Goal: Task Accomplishment & Management: Complete application form

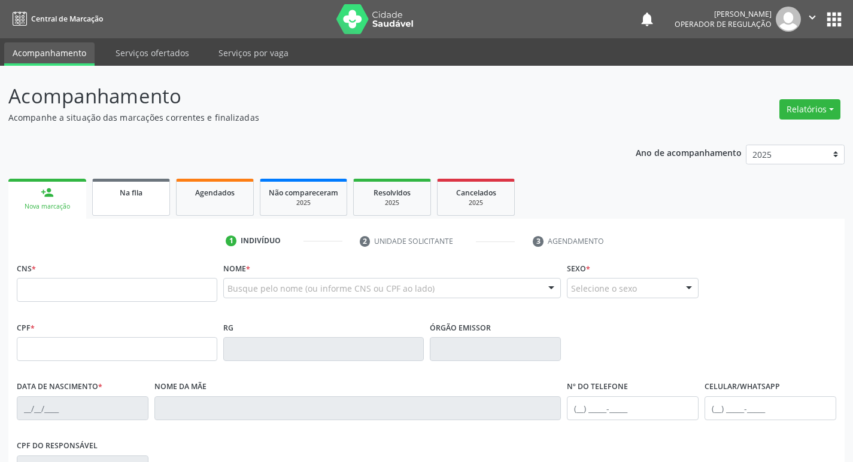
click at [154, 189] on div "Na fila" at bounding box center [131, 192] width 60 height 13
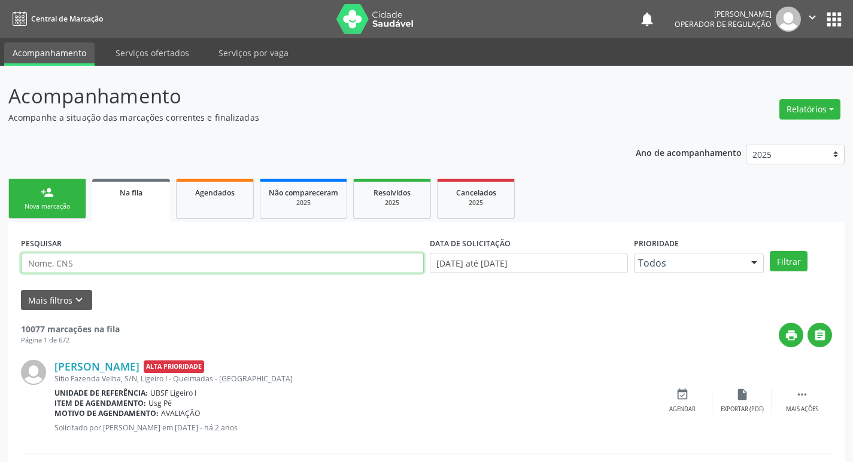
click at [109, 266] on input "text" at bounding box center [222, 263] width 403 height 20
paste input "704 2047 0669 7587"
type input "704 2047 0669 7587"
click at [769, 251] on button "Filtrar" at bounding box center [788, 261] width 38 height 20
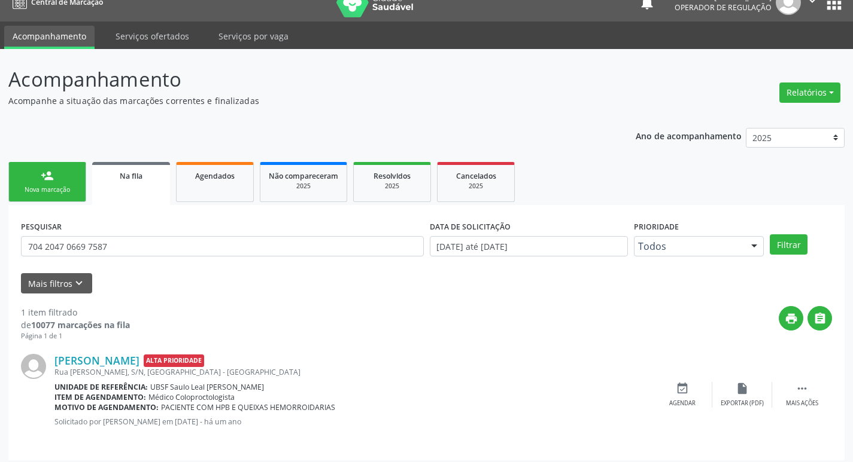
scroll to position [23, 0]
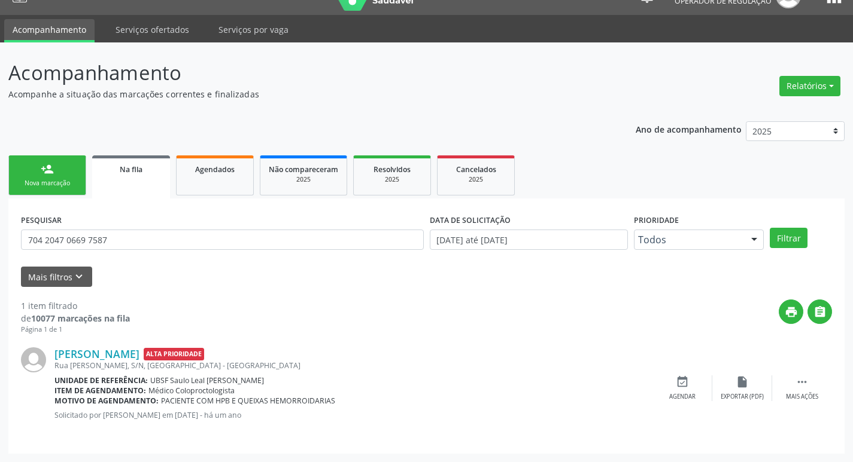
click at [48, 168] on div "person_add" at bounding box center [47, 169] width 13 height 13
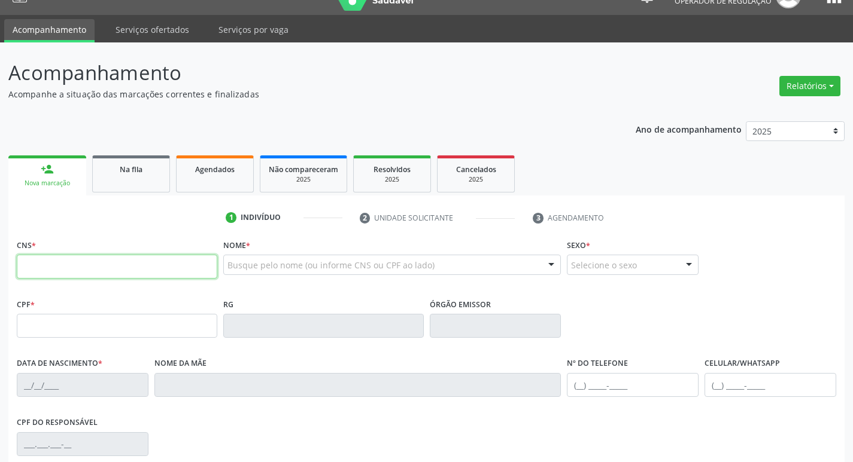
click at [54, 260] on input "text" at bounding box center [117, 267] width 200 height 24
paste input "704 2047 0669 7587"
type input "704 2047 0669 7587"
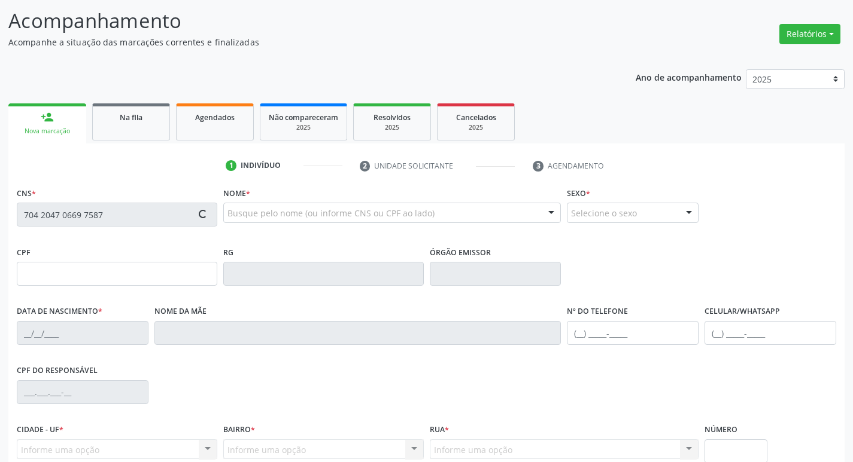
type input "031.566.618-80"
type input "[DATE]"
type input "[PERSON_NAME]"
type input "[PHONE_NUMBER]"
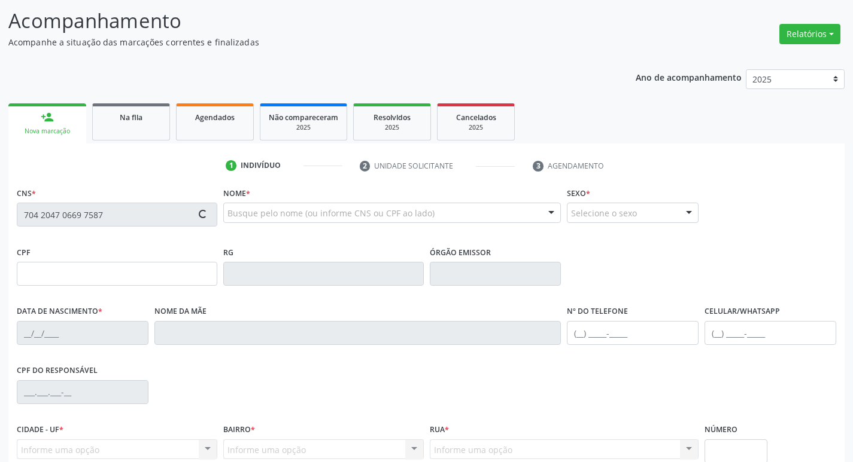
type input "80"
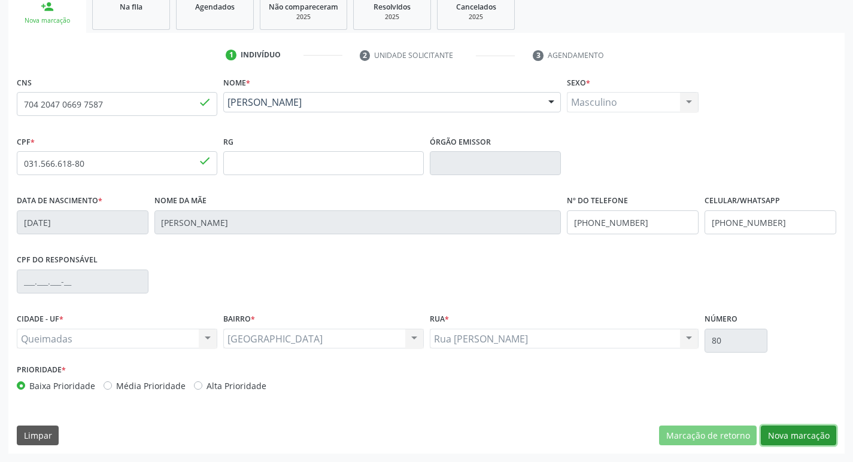
click at [807, 437] on button "Nova marcação" at bounding box center [797, 436] width 75 height 20
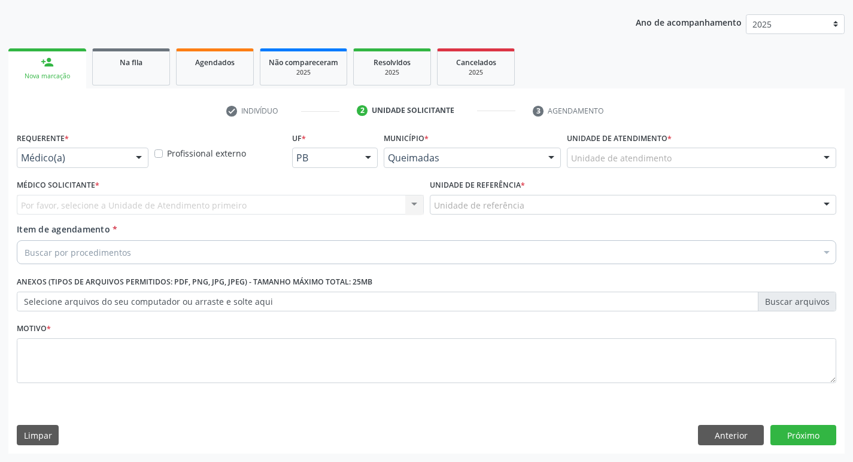
scroll to position [130, 0]
click at [132, 150] on div at bounding box center [139, 158] width 18 height 20
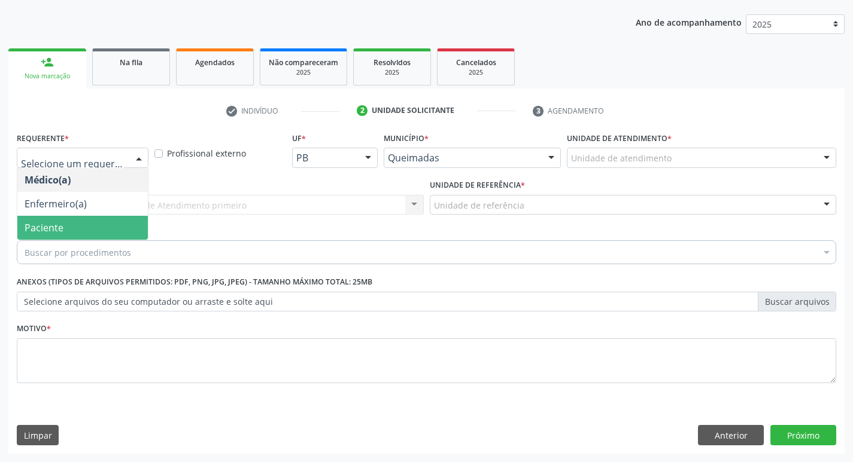
click at [84, 225] on span "Paciente" at bounding box center [82, 228] width 130 height 24
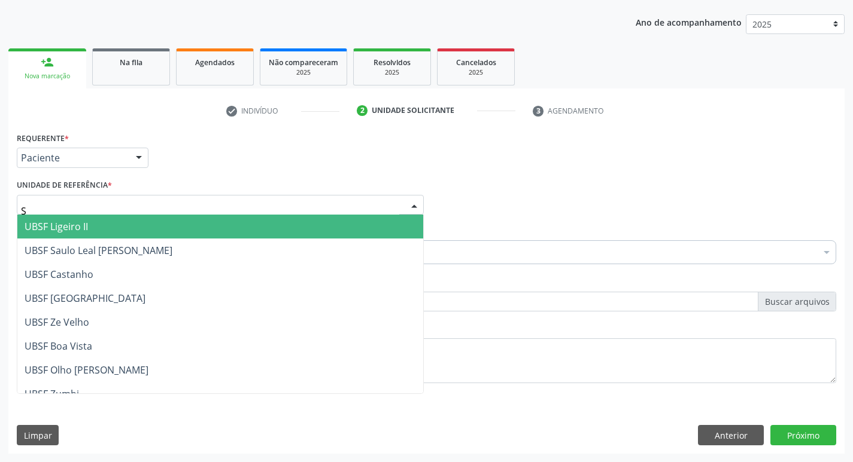
type input "SA"
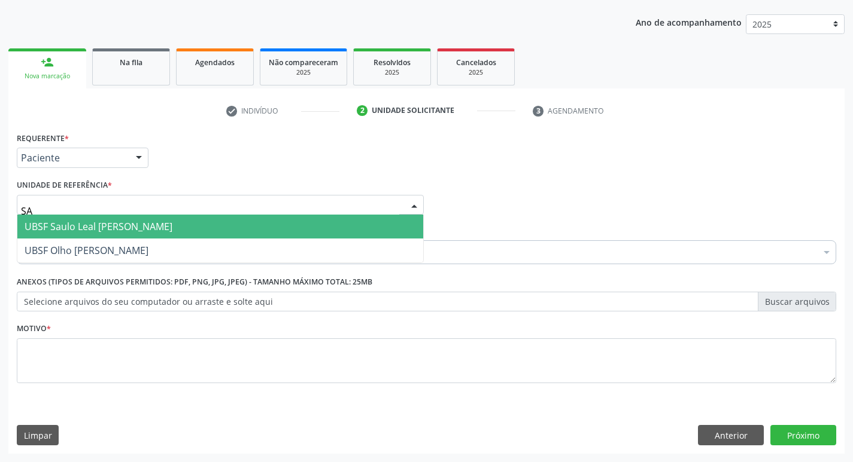
click at [91, 225] on span "UBSF Saulo Leal [PERSON_NAME]" at bounding box center [99, 226] width 148 height 13
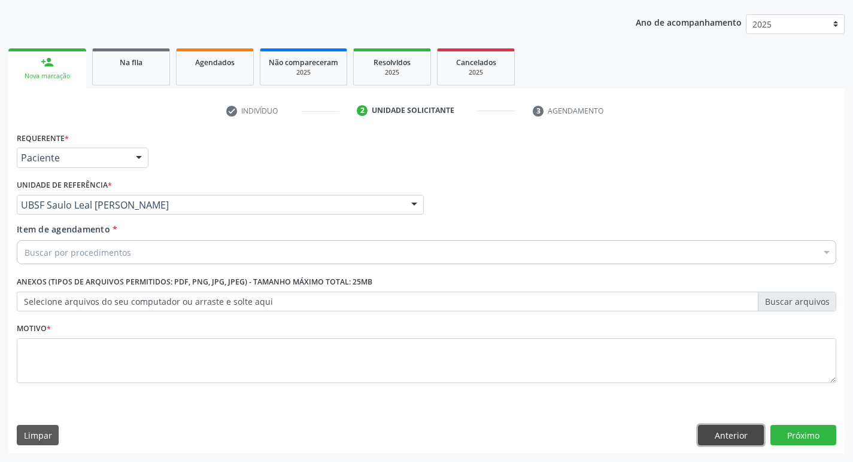
click at [721, 433] on button "Anterior" at bounding box center [731, 435] width 66 height 20
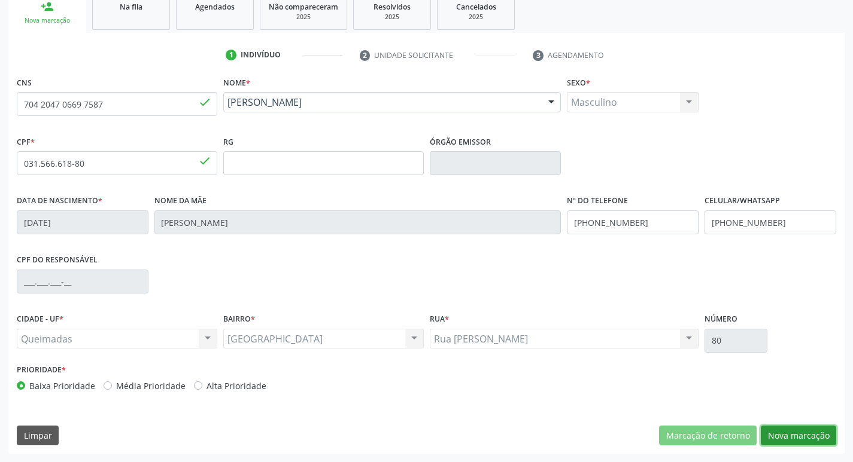
click at [773, 436] on button "Nova marcação" at bounding box center [797, 436] width 75 height 20
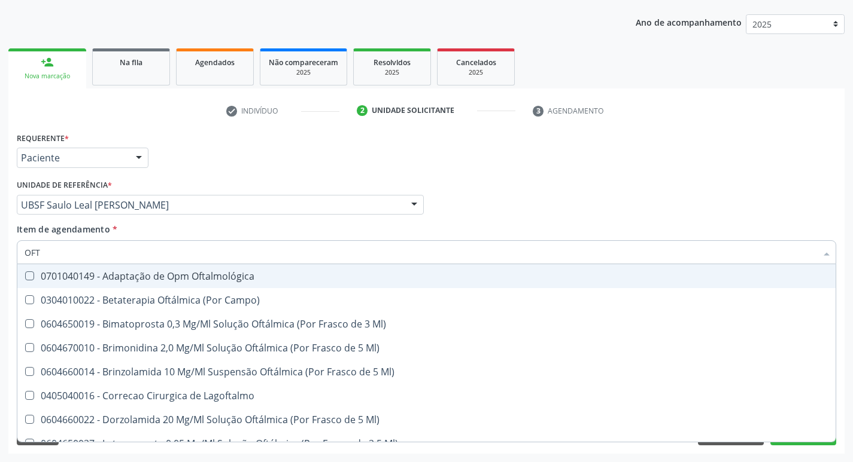
type input "OFTA"
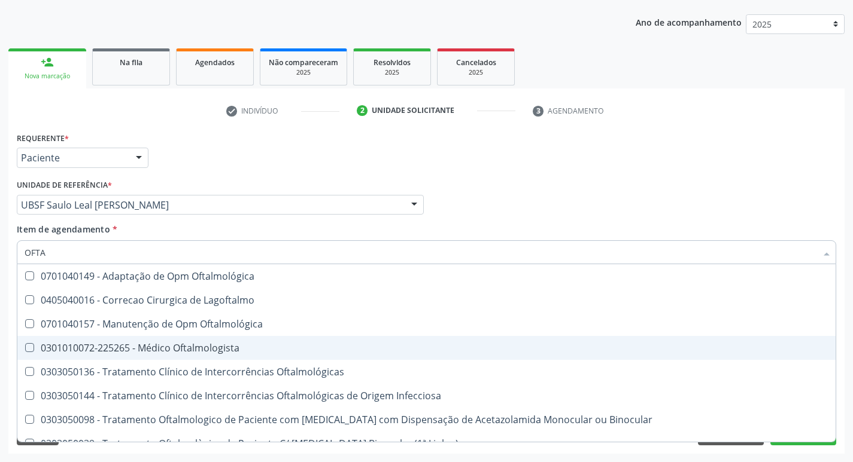
click at [139, 340] on span "0301010072-225265 - Médico Oftalmologista" at bounding box center [426, 348] width 818 height 24
checkbox Oftalmologista "true"
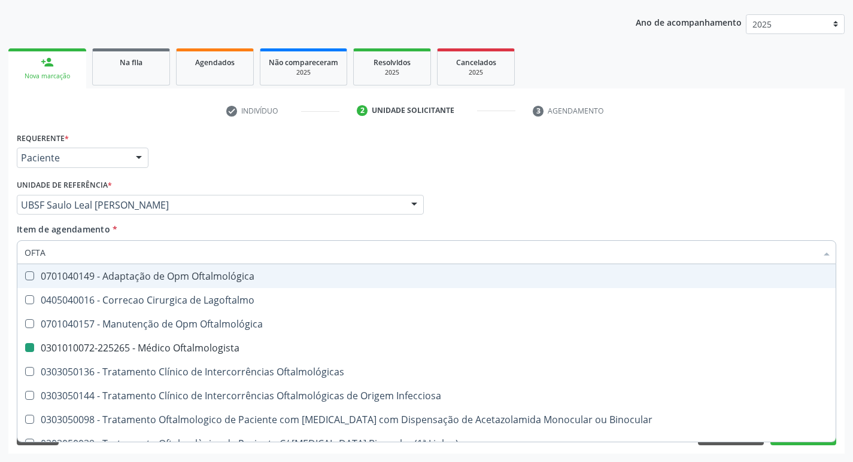
click at [517, 208] on div "Médico Solicitante Por favor, selecione a Unidade de Atendimento primeiro Nenhu…" at bounding box center [426, 199] width 825 height 47
checkbox Lagoftalmo "true"
checkbox Oftalmologista "false"
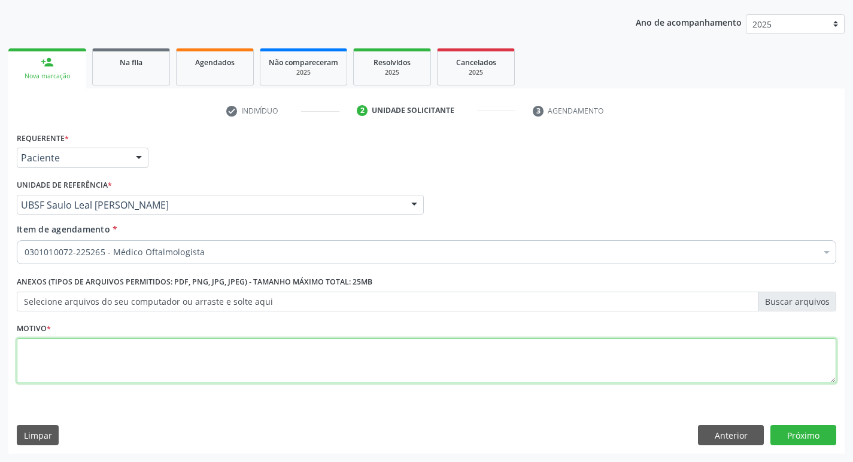
click at [215, 375] on textarea at bounding box center [426, 361] width 819 height 45
type textarea "AVALIAÇÃO"
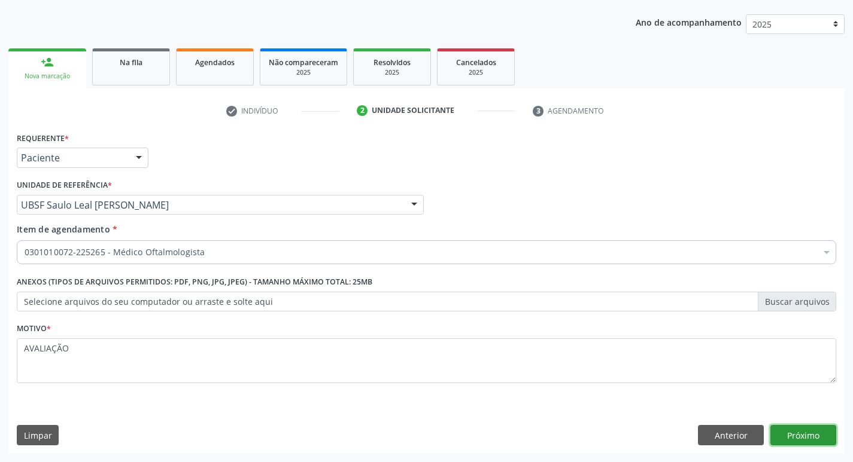
click at [809, 431] on button "Próximo" at bounding box center [803, 435] width 66 height 20
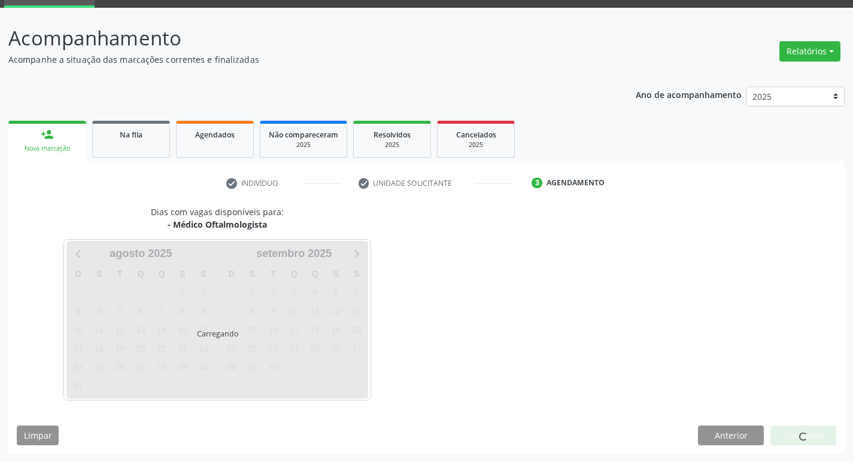
scroll to position [58, 0]
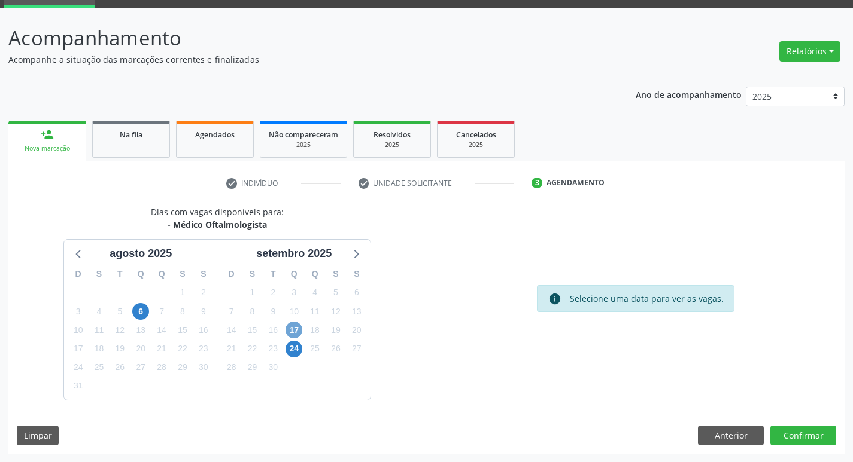
click at [287, 329] on span "17" at bounding box center [293, 330] width 17 height 17
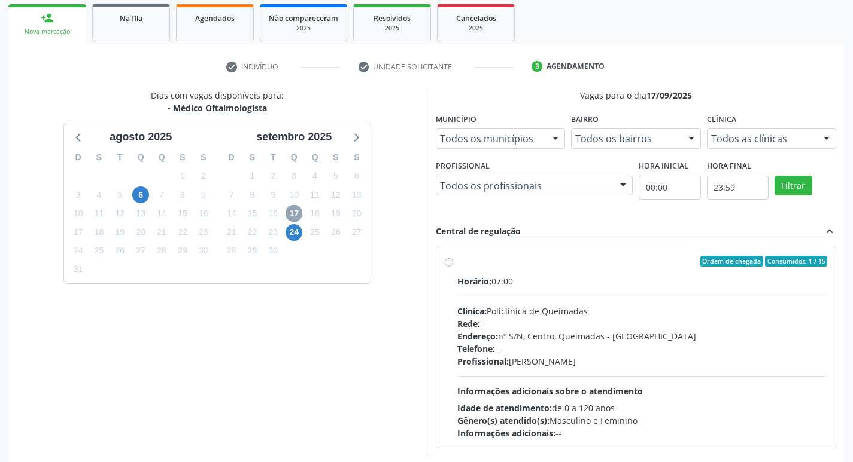
scroll to position [231, 0]
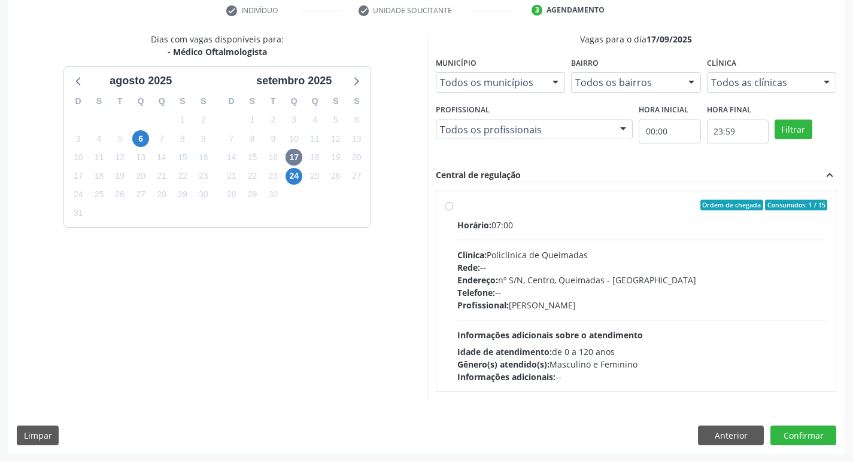
click at [618, 221] on div "Horário: 07:00" at bounding box center [642, 225] width 370 height 13
click at [453, 211] on input "Ordem de chegada Consumidos: 1 / 15 Horário: 07:00 Clínica: Policlinica de Quei…" at bounding box center [449, 205] width 8 height 11
radio input "true"
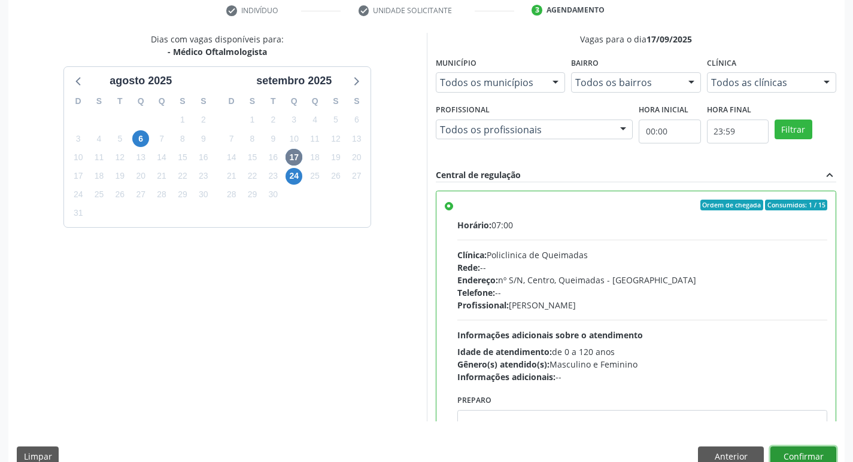
click at [789, 453] on button "Confirmar" at bounding box center [803, 457] width 66 height 20
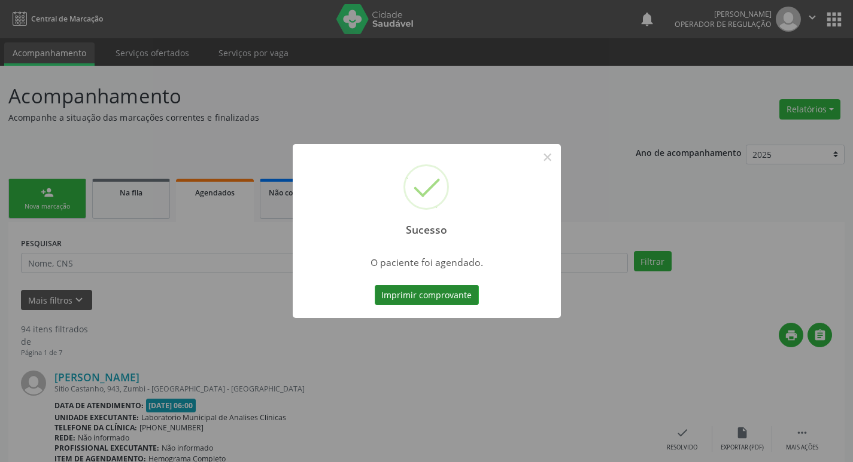
click at [425, 290] on button "Imprimir comprovante" at bounding box center [427, 295] width 104 height 20
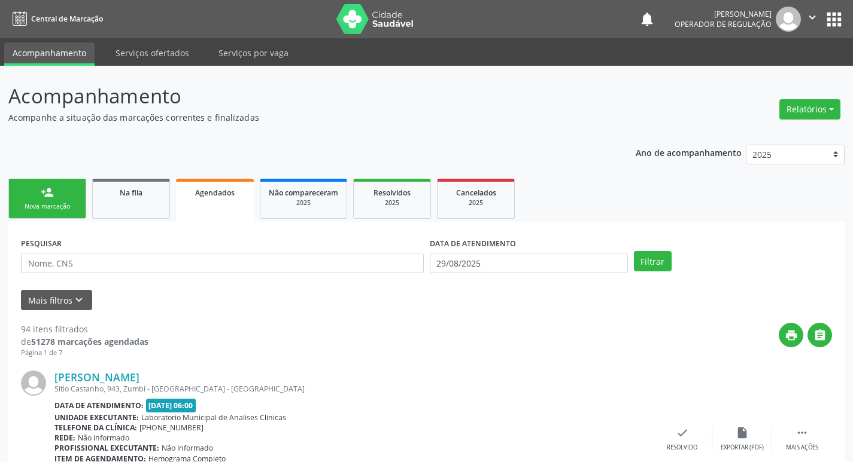
click at [82, 195] on link "person_add Nova marcação" at bounding box center [47, 199] width 78 height 40
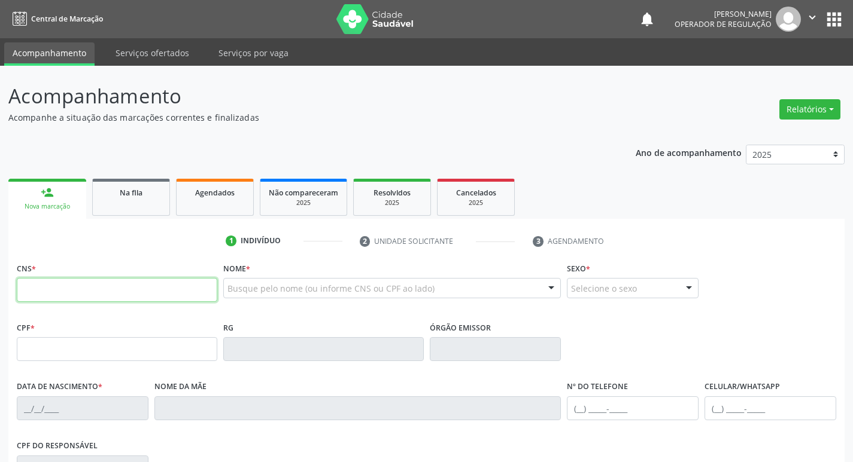
click at [121, 283] on input "text" at bounding box center [117, 290] width 200 height 24
type input "700 6044 9391 8763"
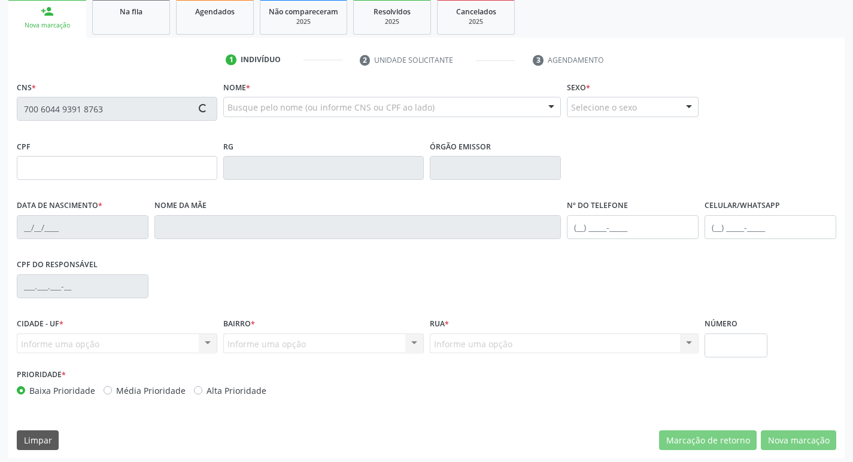
type input "009.811.084-58"
type input "[DATE]"
type input "[PERSON_NAME]"
type input "[PHONE_NUMBER]"
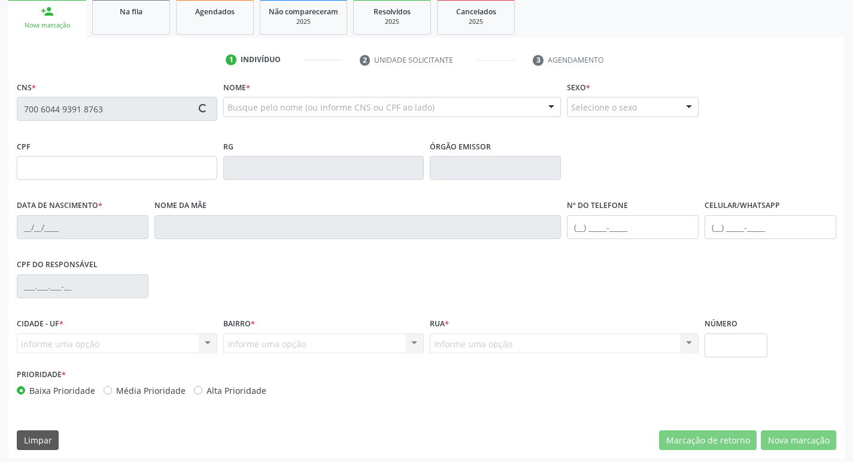
type input "813"
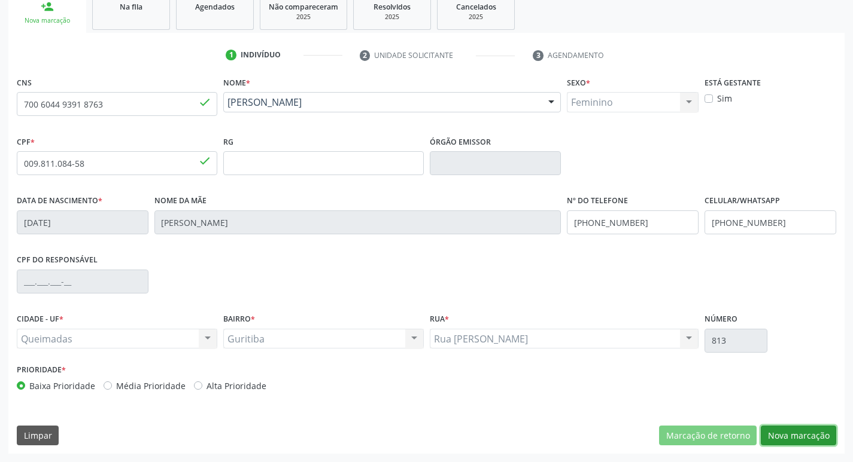
click at [789, 431] on button "Nova marcação" at bounding box center [797, 436] width 75 height 20
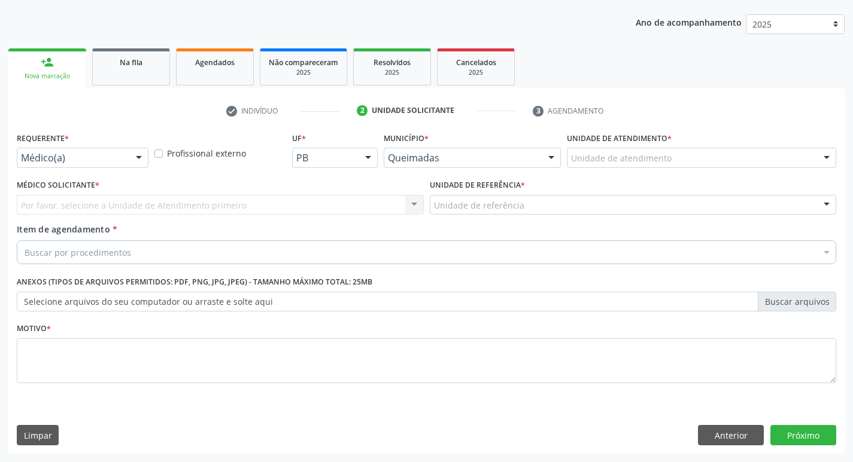
scroll to position [130, 0]
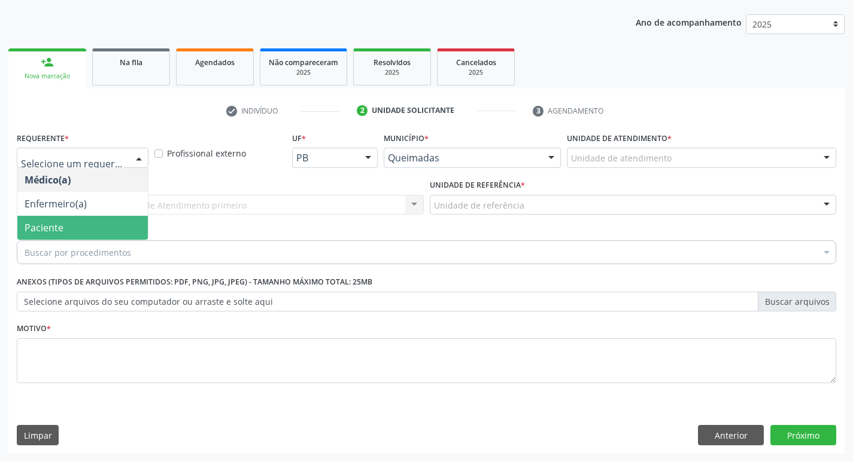
click at [67, 228] on span "Paciente" at bounding box center [82, 228] width 130 height 24
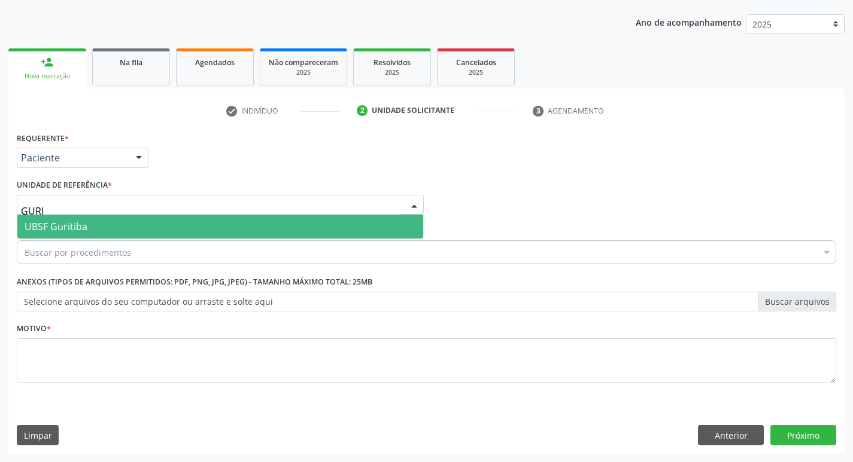
type input "GURIT"
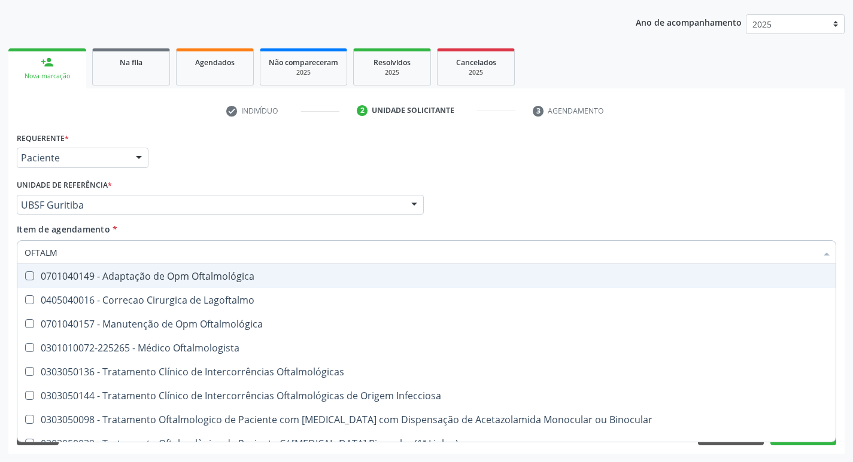
type input "OFTALMO"
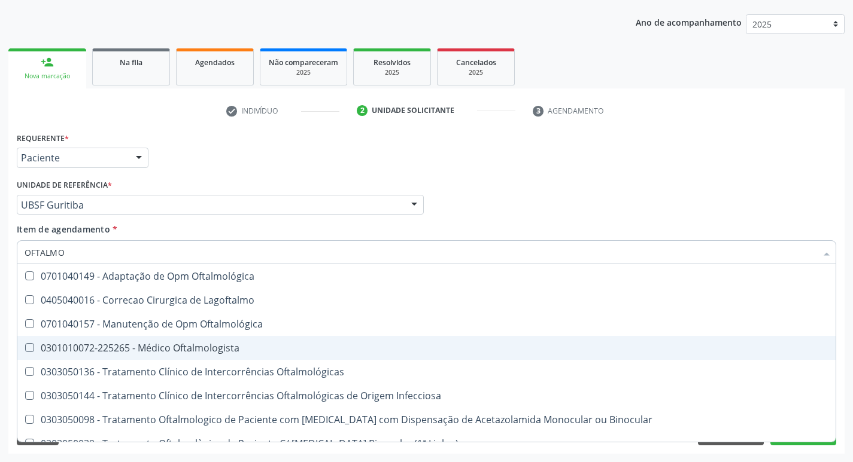
click at [256, 351] on div "0301010072-225265 - Médico Oftalmologista" at bounding box center [426, 348] width 803 height 10
checkbox Oftalmologista "true"
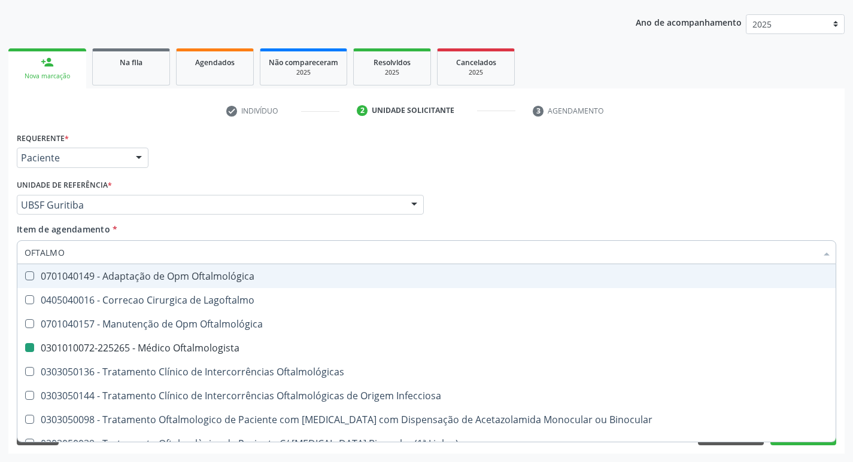
click at [337, 143] on div "Requerente * Paciente Médico(a) Enfermeiro(a) Paciente Nenhum resultado encontr…" at bounding box center [426, 152] width 825 height 47
checkbox Lagoftalmo "true"
checkbox Oftalmologista "false"
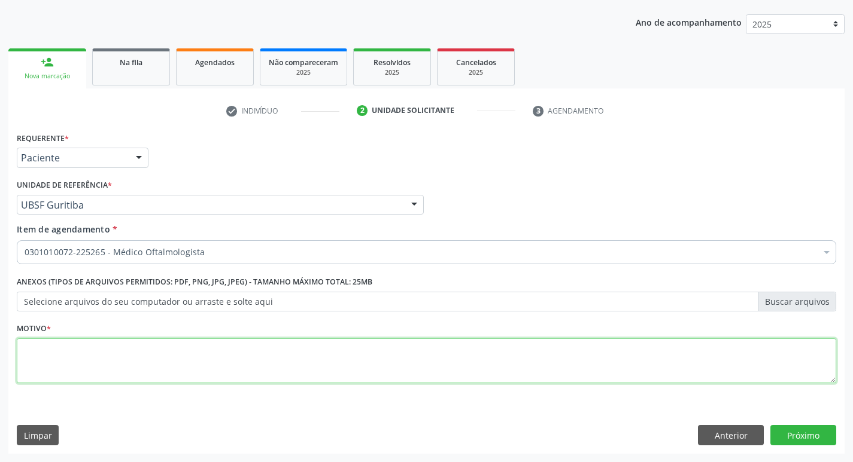
click at [157, 369] on textarea at bounding box center [426, 361] width 819 height 45
type textarea "AVALIAÇÃO"
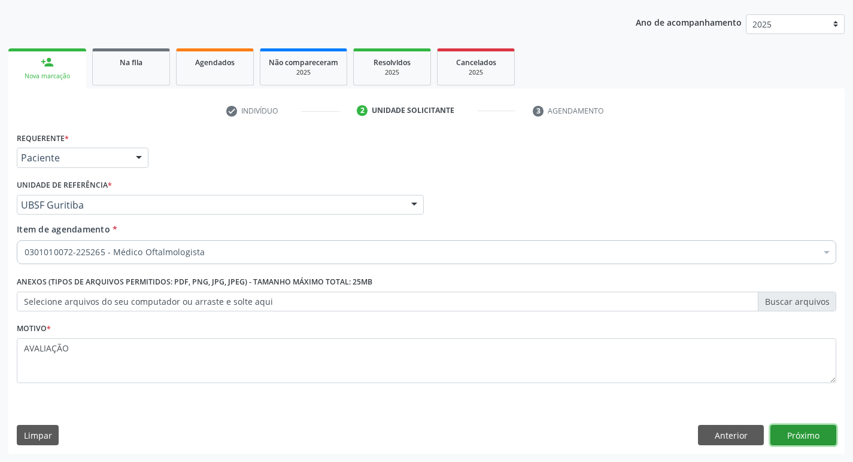
click at [789, 431] on button "Próximo" at bounding box center [803, 435] width 66 height 20
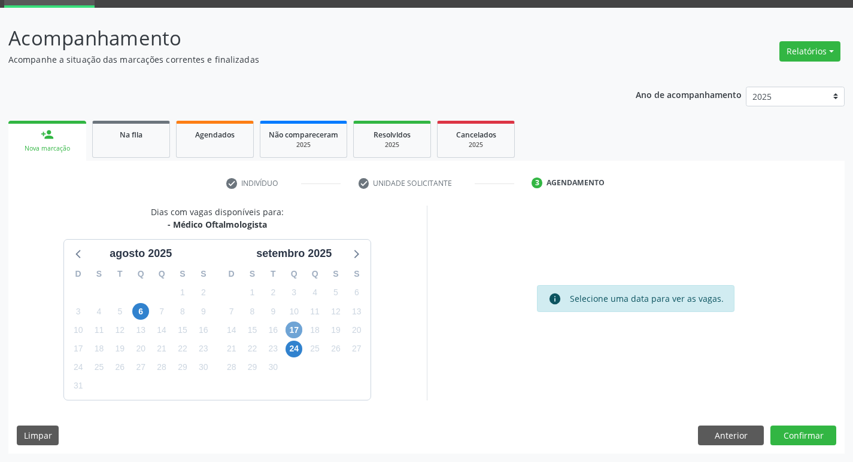
click at [290, 327] on span "17" at bounding box center [293, 330] width 17 height 17
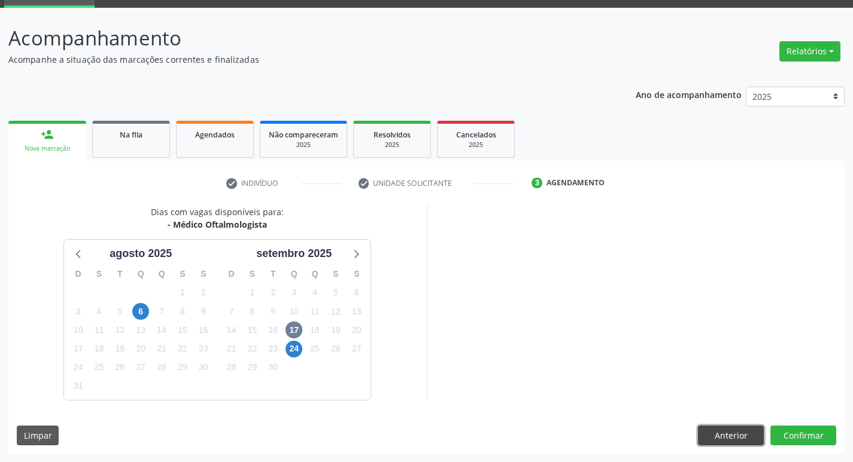
click at [724, 431] on button "Anterior" at bounding box center [731, 436] width 66 height 20
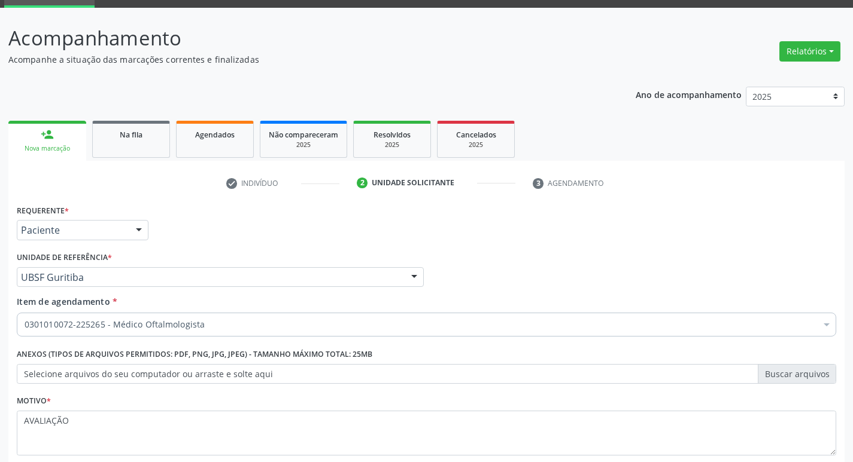
scroll to position [130, 0]
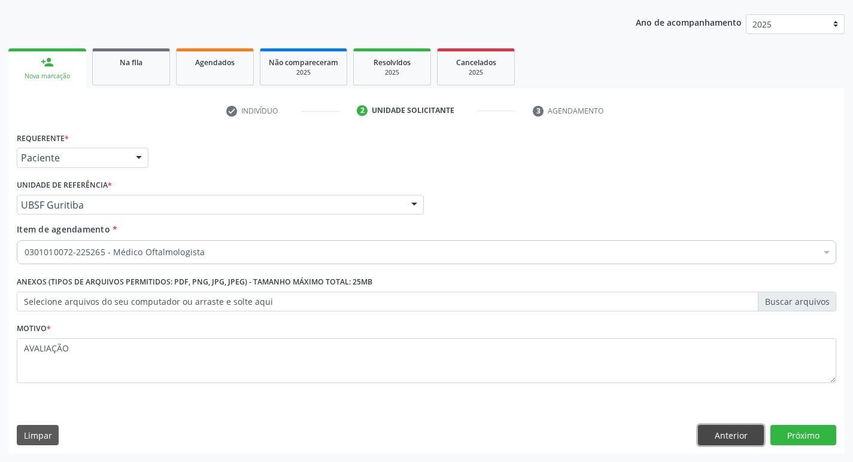
click at [730, 430] on button "Anterior" at bounding box center [731, 435] width 66 height 20
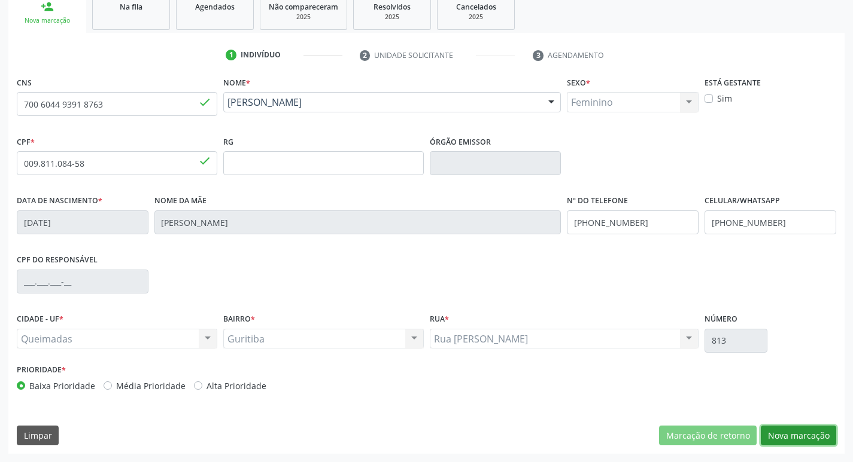
click at [808, 434] on button "Nova marcação" at bounding box center [797, 436] width 75 height 20
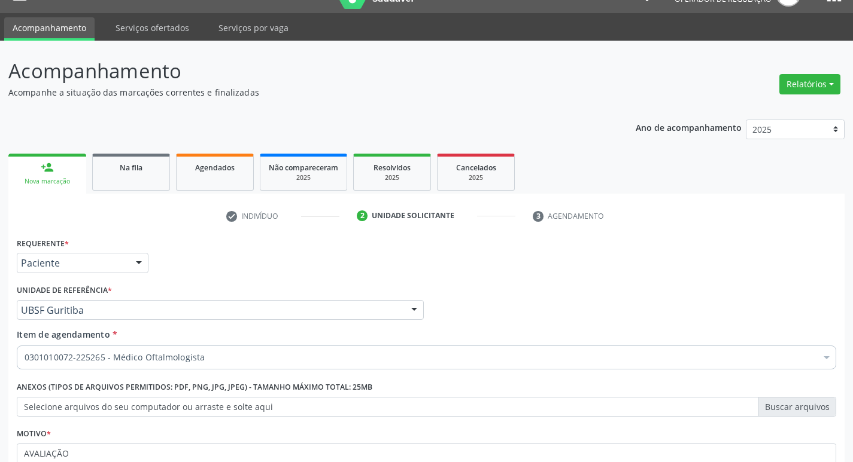
scroll to position [11, 0]
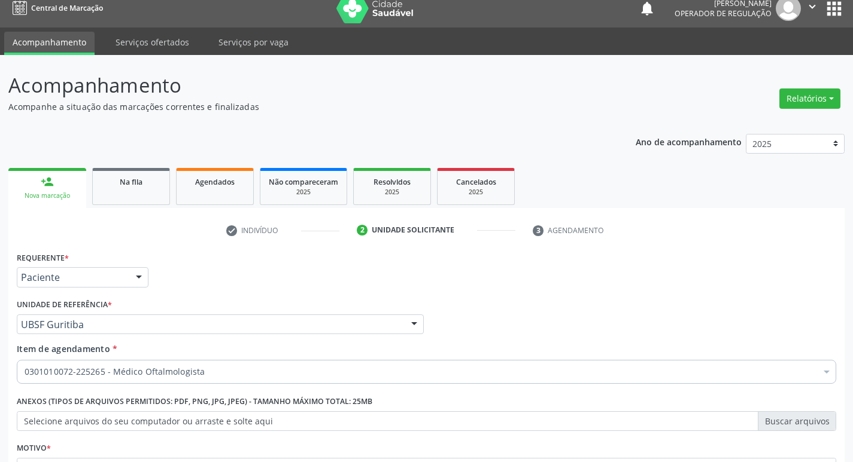
click at [806, 434] on div "Anexos (Tipos de arquivos permitidos: PDF, PNG, JPG, JPEG) - Tamanho máximo tot…" at bounding box center [426, 416] width 825 height 47
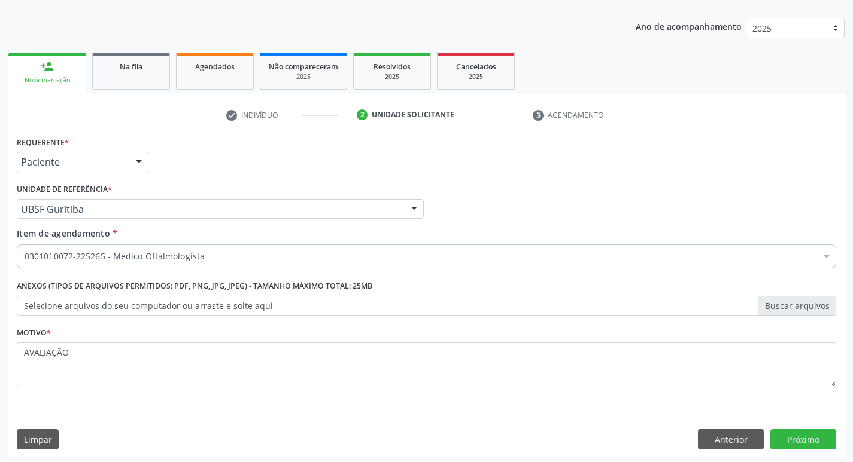
scroll to position [130, 0]
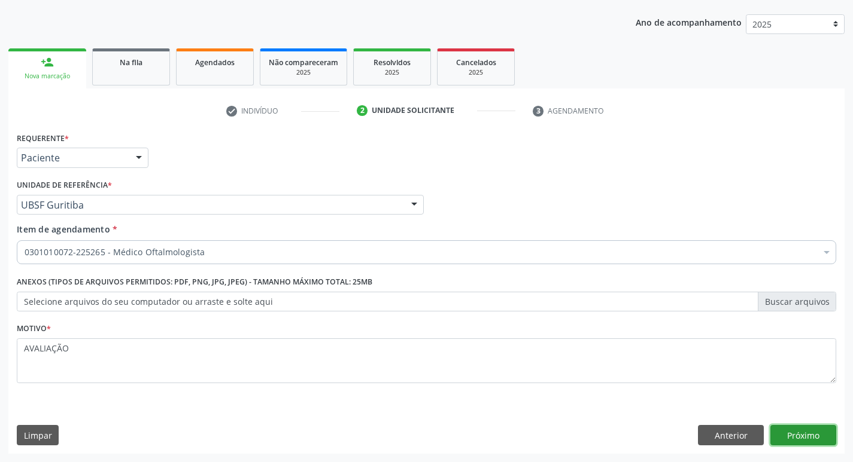
click at [809, 433] on button "Próximo" at bounding box center [803, 435] width 66 height 20
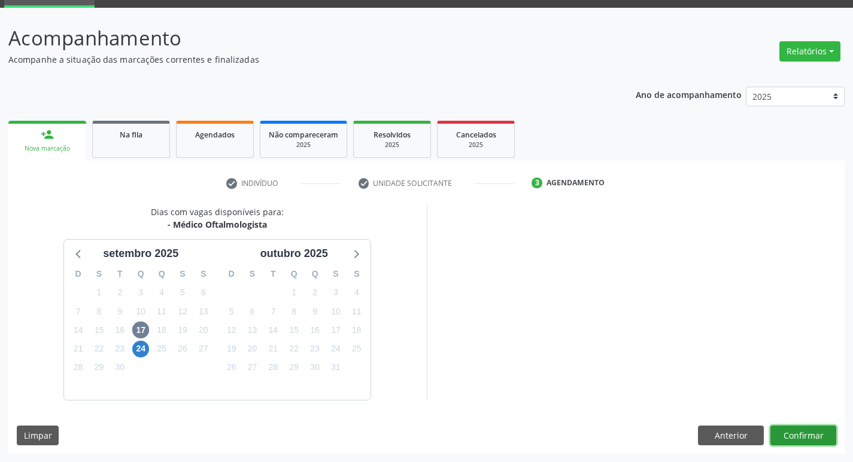
click at [797, 437] on button "Confirmar" at bounding box center [803, 436] width 66 height 20
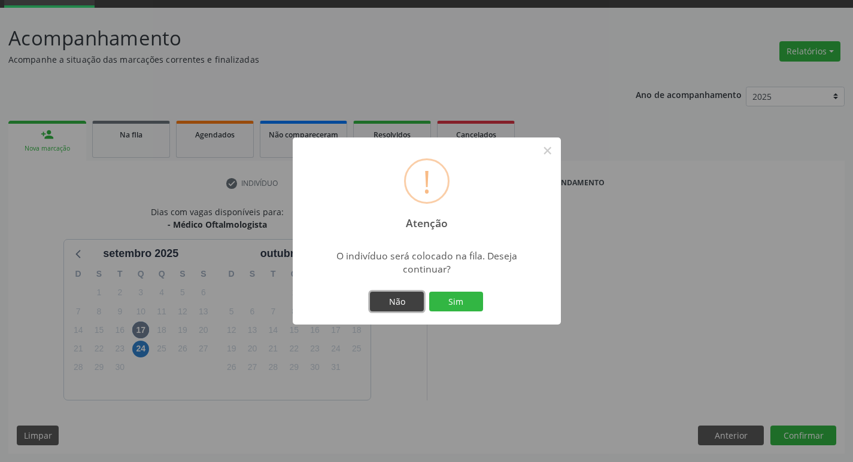
click at [414, 299] on button "Não" at bounding box center [397, 302] width 54 height 20
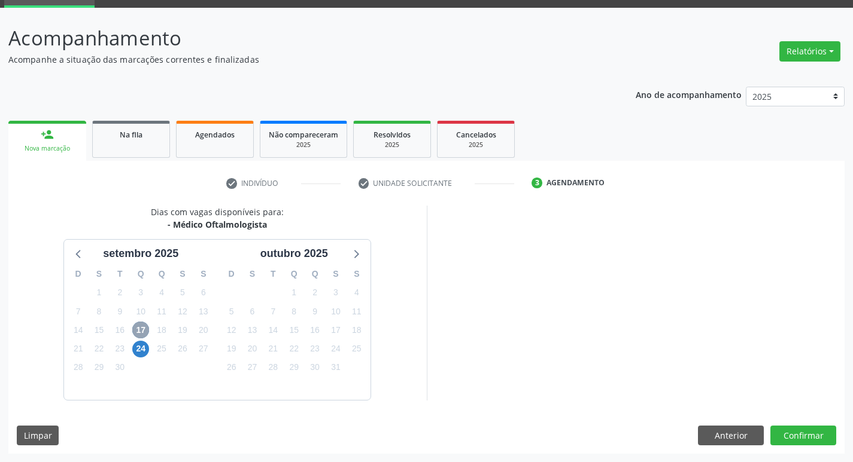
click at [145, 325] on span "17" at bounding box center [140, 330] width 17 height 17
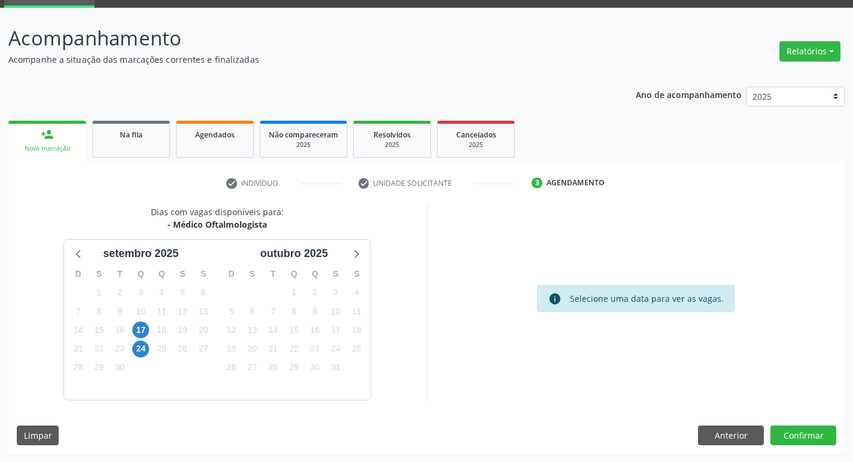
click at [142, 133] on span "Na fila" at bounding box center [131, 135] width 23 height 10
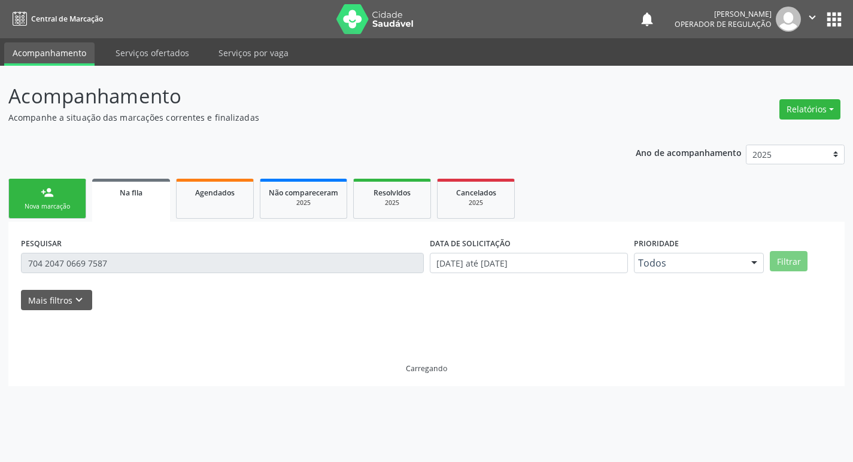
scroll to position [0, 0]
click at [70, 188] on link "person_add Nova marcação" at bounding box center [47, 199] width 78 height 40
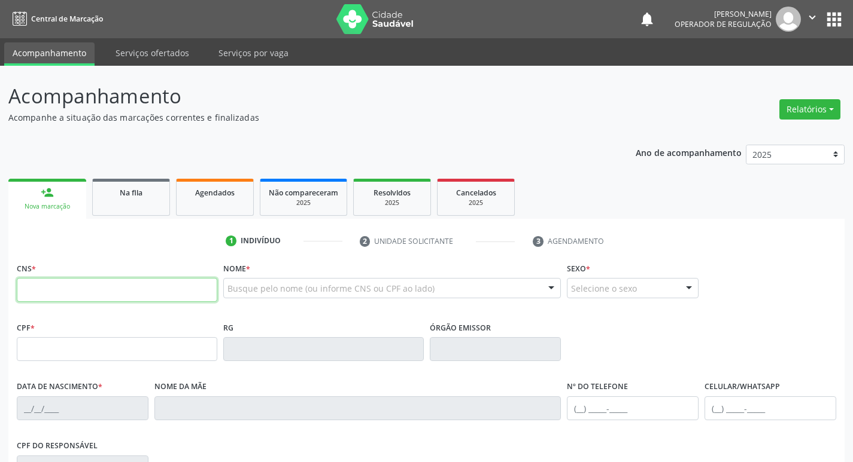
click at [93, 293] on input "text" at bounding box center [117, 290] width 200 height 24
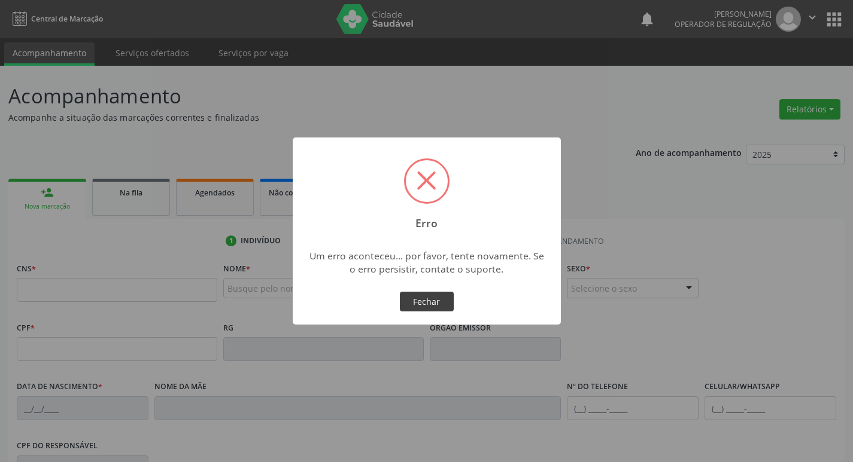
click at [445, 306] on button "Fechar" at bounding box center [427, 302] width 54 height 20
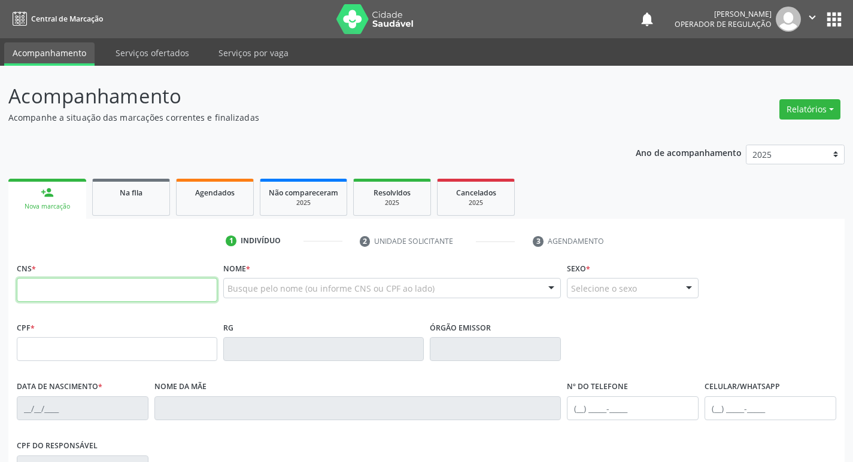
click at [45, 289] on input "text" at bounding box center [117, 290] width 200 height 24
type input "700 6044 9391 8763"
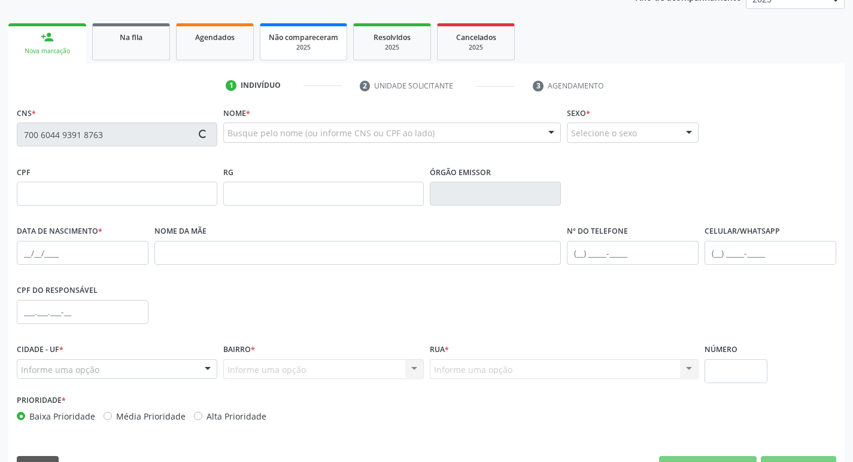
scroll to position [186, 0]
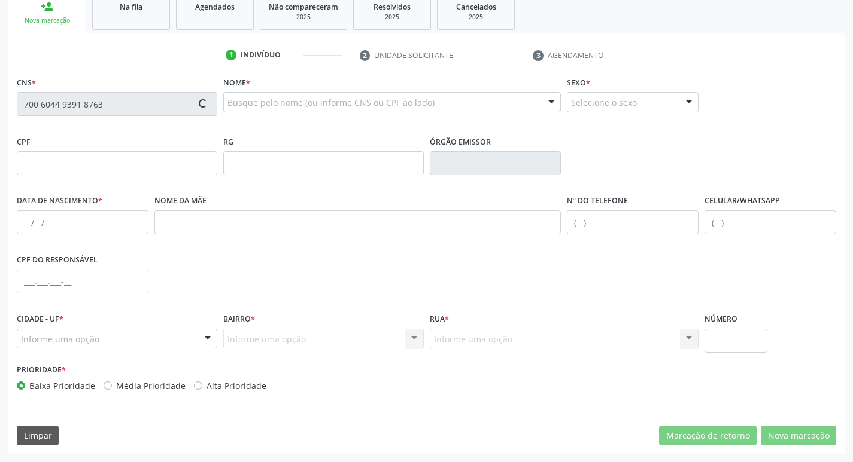
click at [676, 39] on div "1 Indivíduo 2 Unidade solicitante 3 Agendamento CNS * 700 6044 9391 8763 [GEOGR…" at bounding box center [426, 243] width 836 height 421
